Goal: Information Seeking & Learning: Learn about a topic

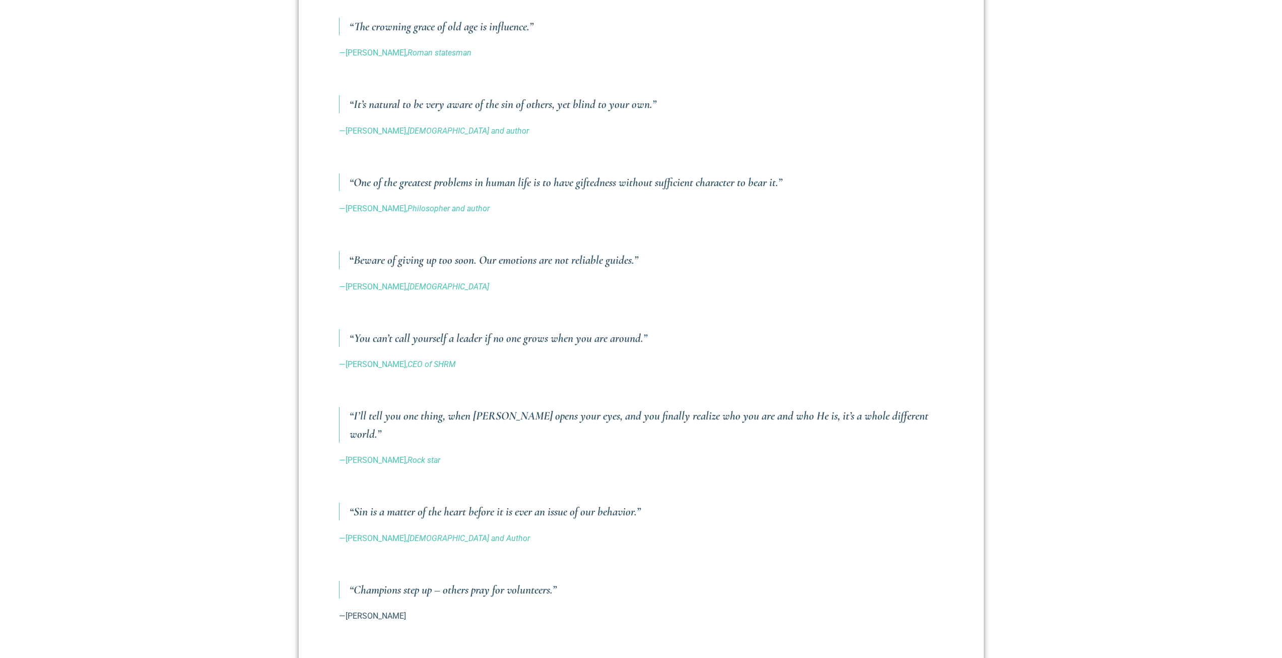
scroll to position [528, 0]
drag, startPoint x: 512, startPoint y: 105, endPoint x: 685, endPoint y: 96, distance: 173.6
click at [685, 96] on h3 "“It’s natural to be very aware of the sin of others, yet blind to your own.”" at bounding box center [647, 105] width 594 height 18
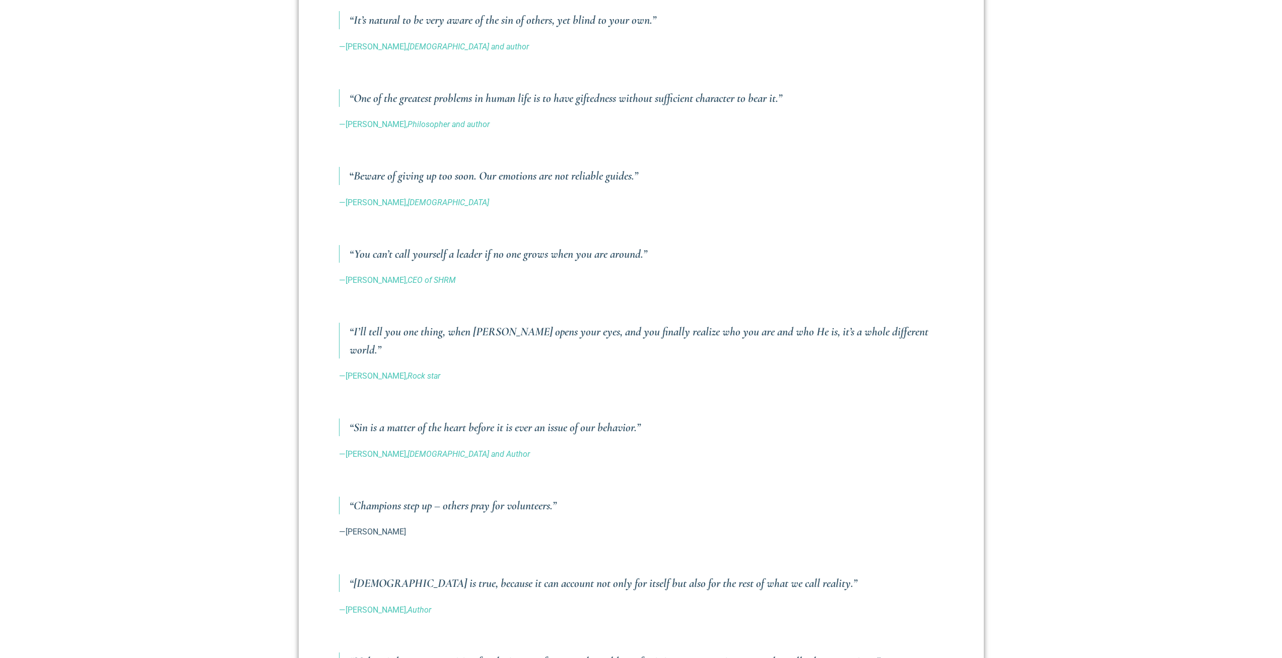
scroll to position [628, 0]
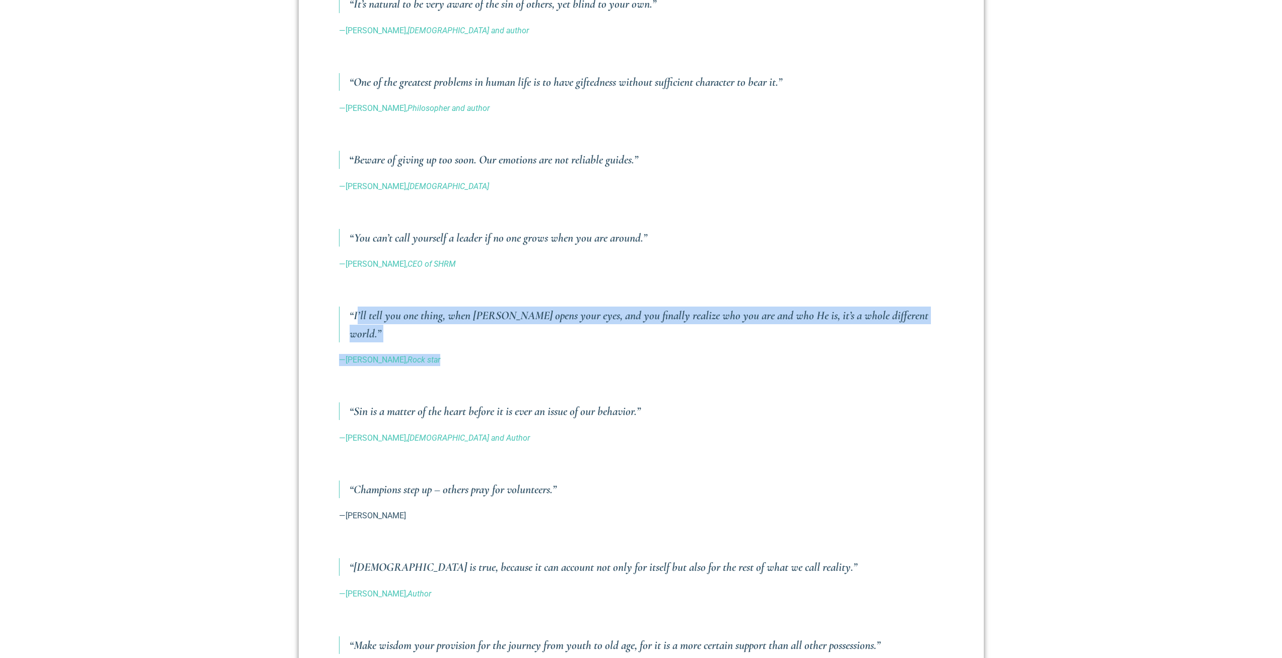
drag, startPoint x: 357, startPoint y: 309, endPoint x: 528, endPoint y: 329, distance: 172.4
click at [528, 329] on div "Every quarter I like to share quotes that I have encountered in my reading and …" at bounding box center [641, 376] width 605 height 1014
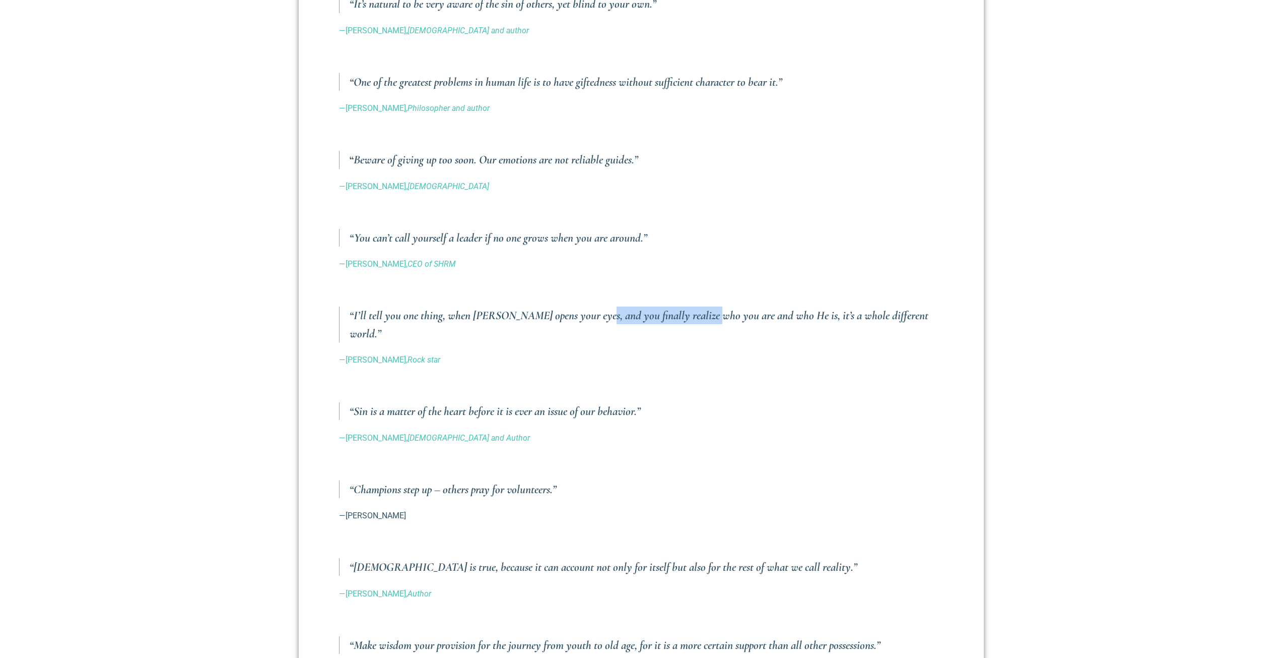
drag, startPoint x: 592, startPoint y: 316, endPoint x: 708, endPoint y: 321, distance: 116.0
click at [707, 321] on h3 "“I’ll tell you one thing, when [PERSON_NAME] opens your eyes, and you finally r…" at bounding box center [647, 323] width 594 height 35
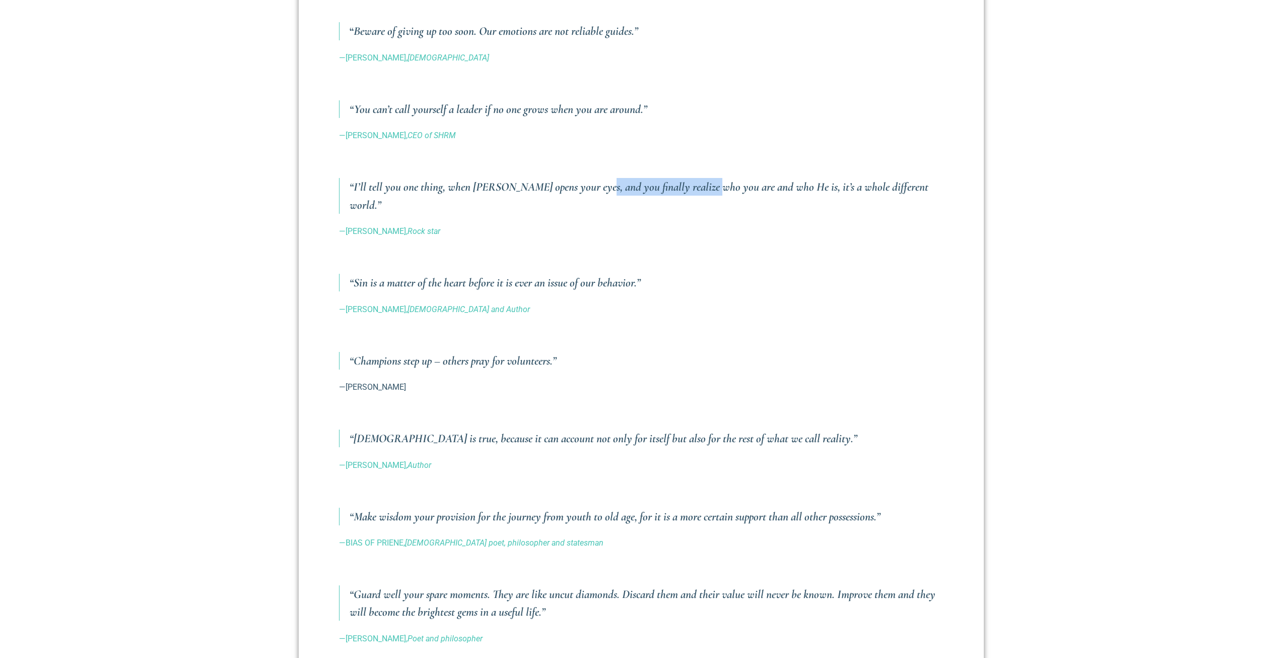
scroll to position [780, 0]
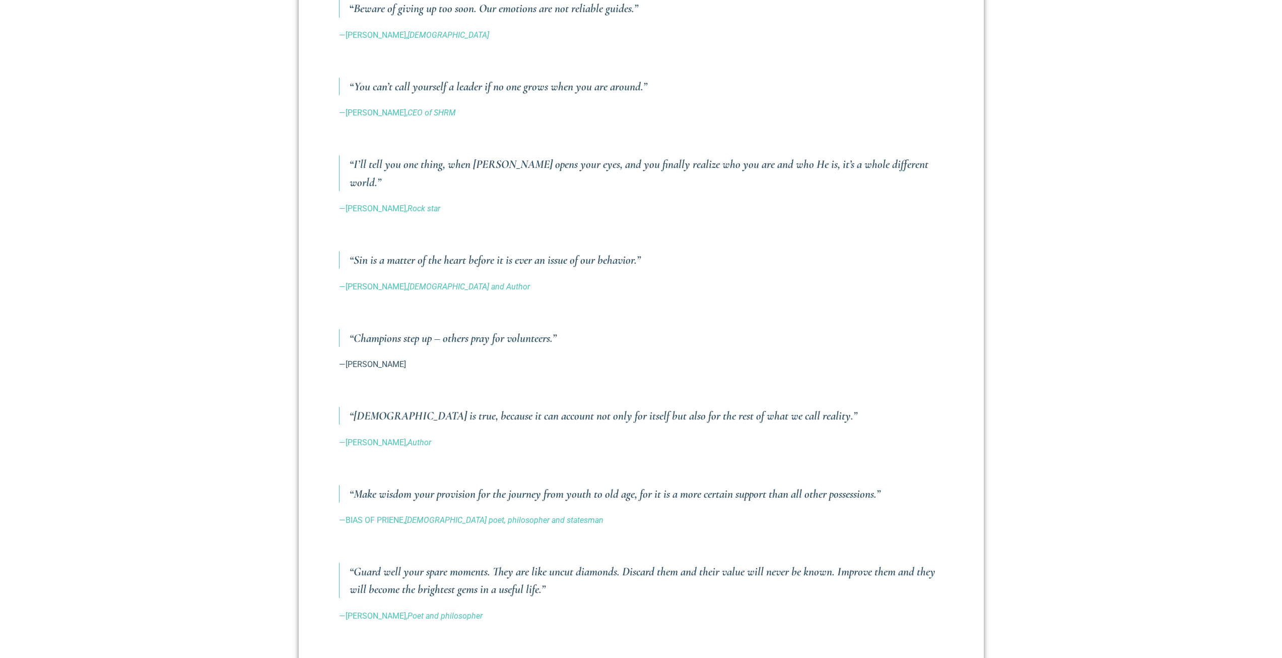
click at [530, 382] on p at bounding box center [641, 388] width 605 height 12
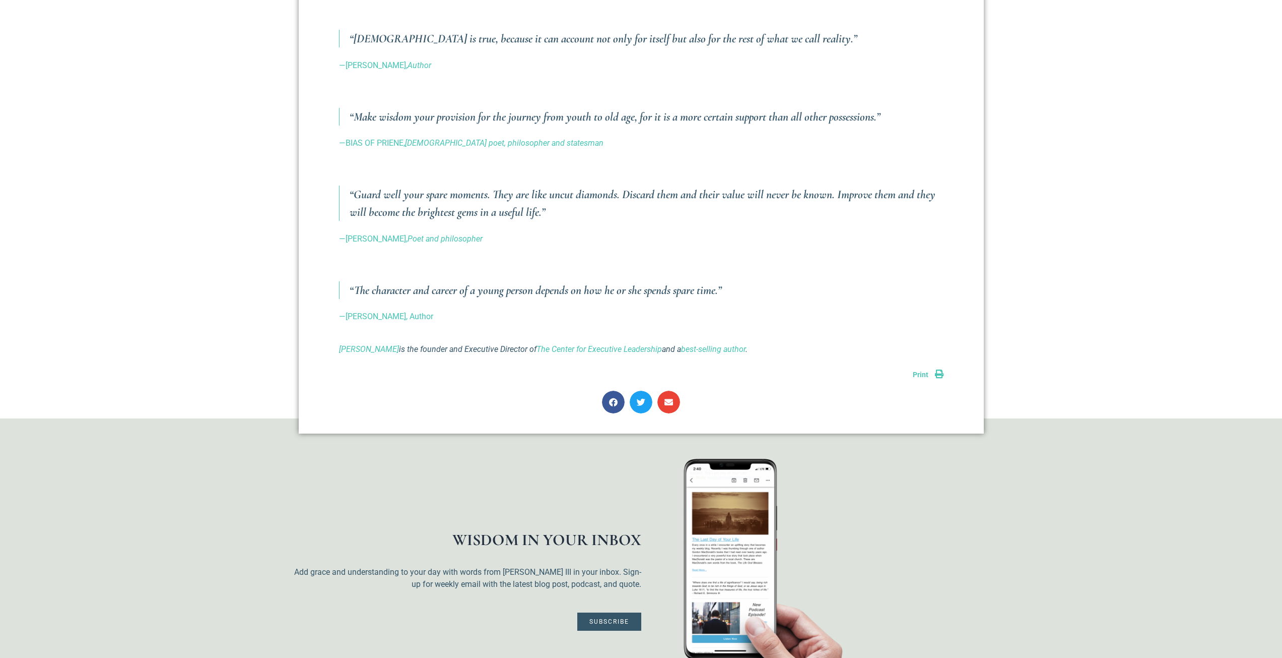
scroll to position [1132, 0]
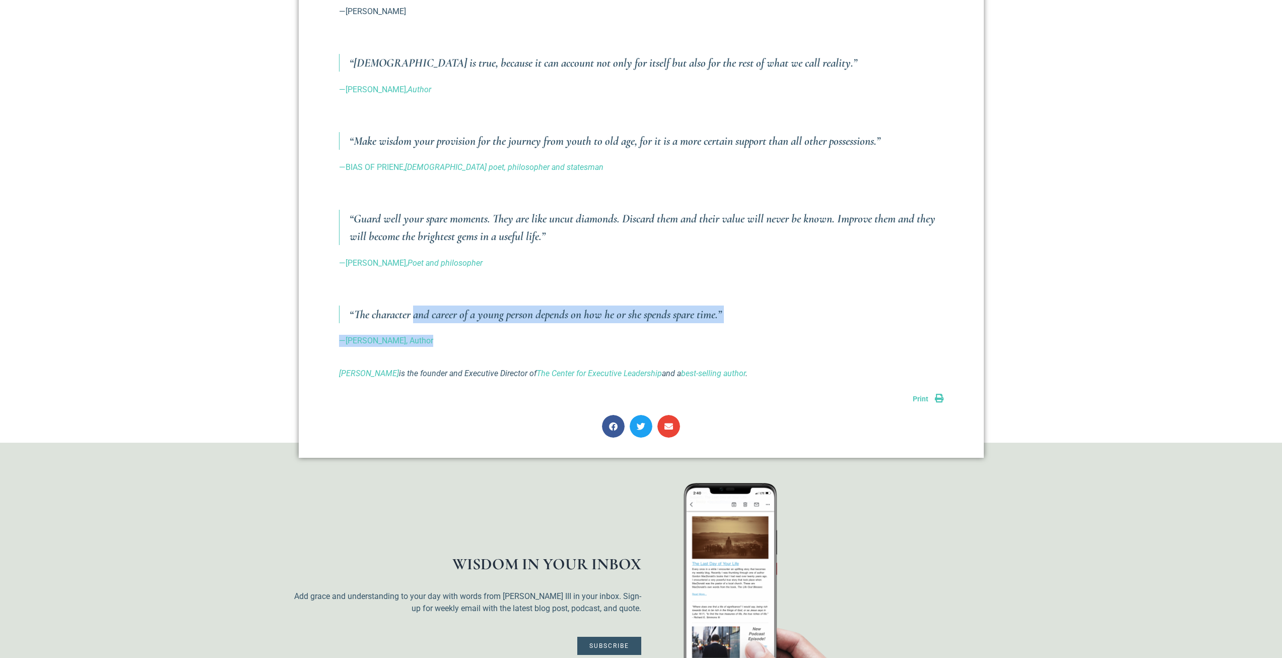
drag, startPoint x: 417, startPoint y: 303, endPoint x: 633, endPoint y: 333, distance: 217.7
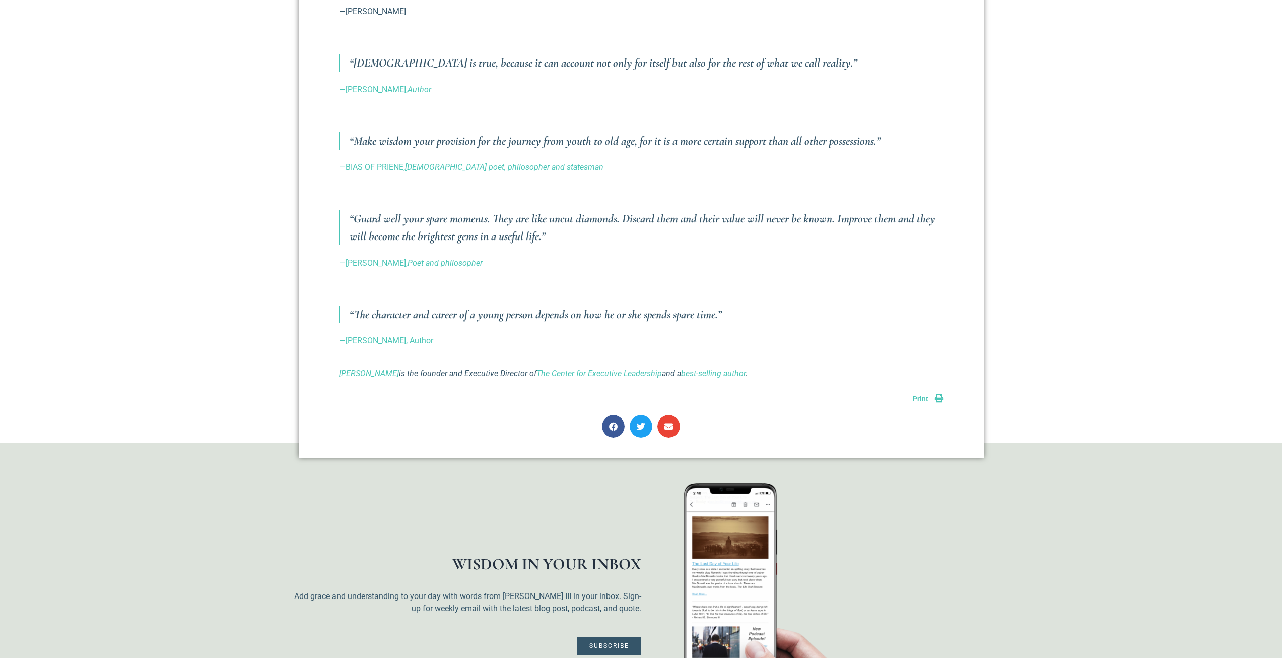
drag, startPoint x: 618, startPoint y: 287, endPoint x: 852, endPoint y: 341, distance: 239.9
